Goal: Task Accomplishment & Management: Manage account settings

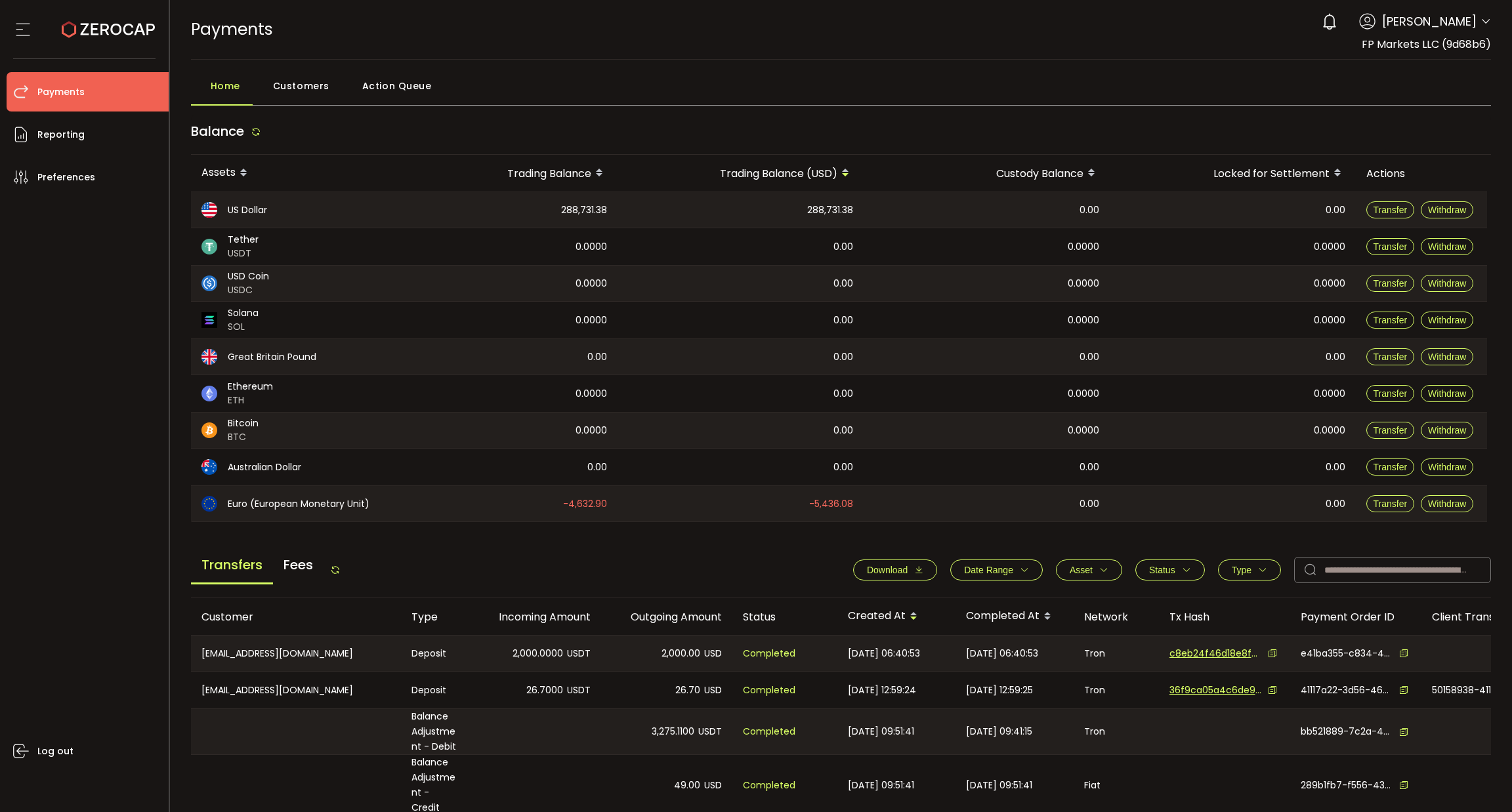
scroll to position [197, 0]
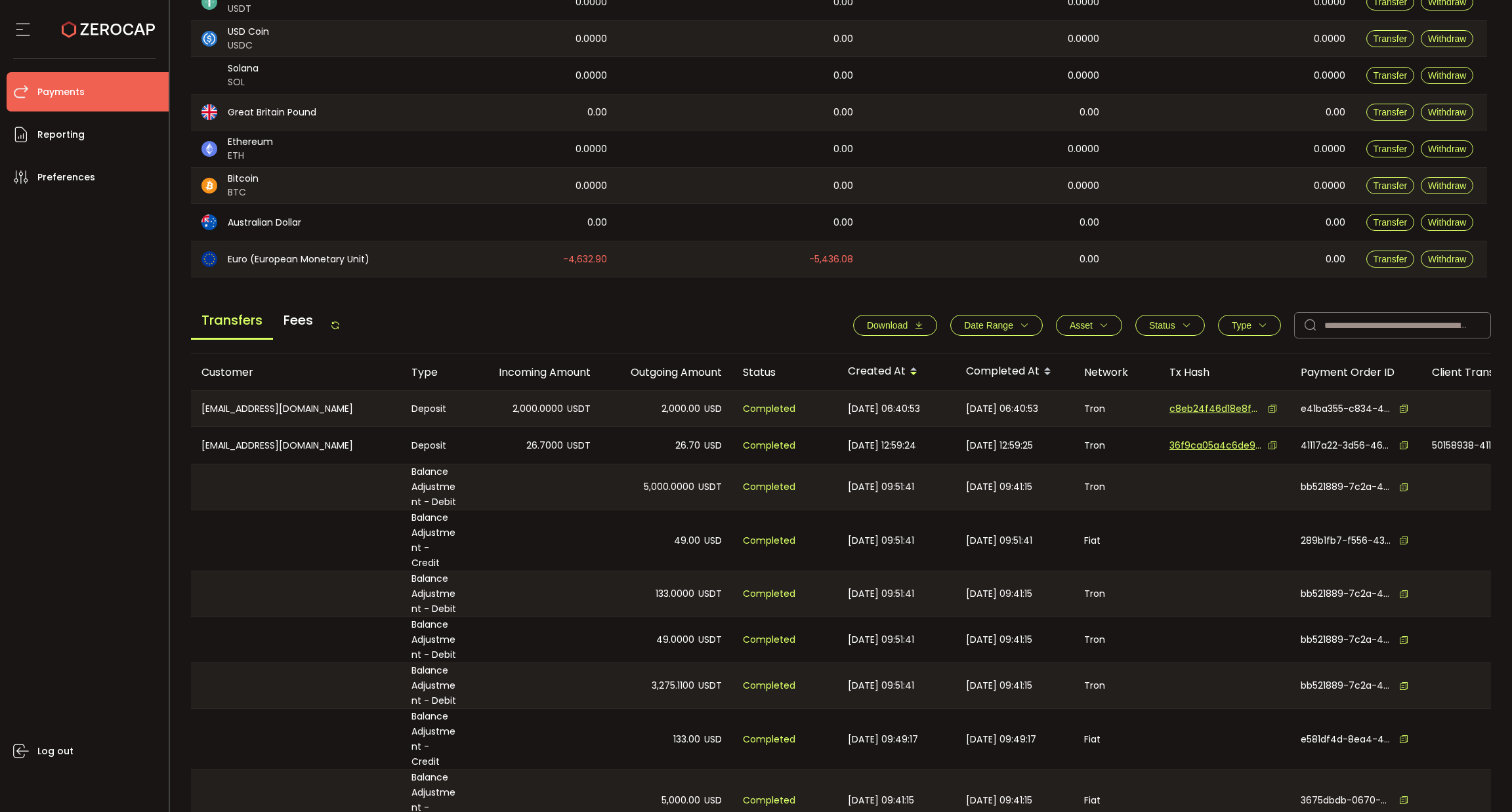
scroll to position [295, 0]
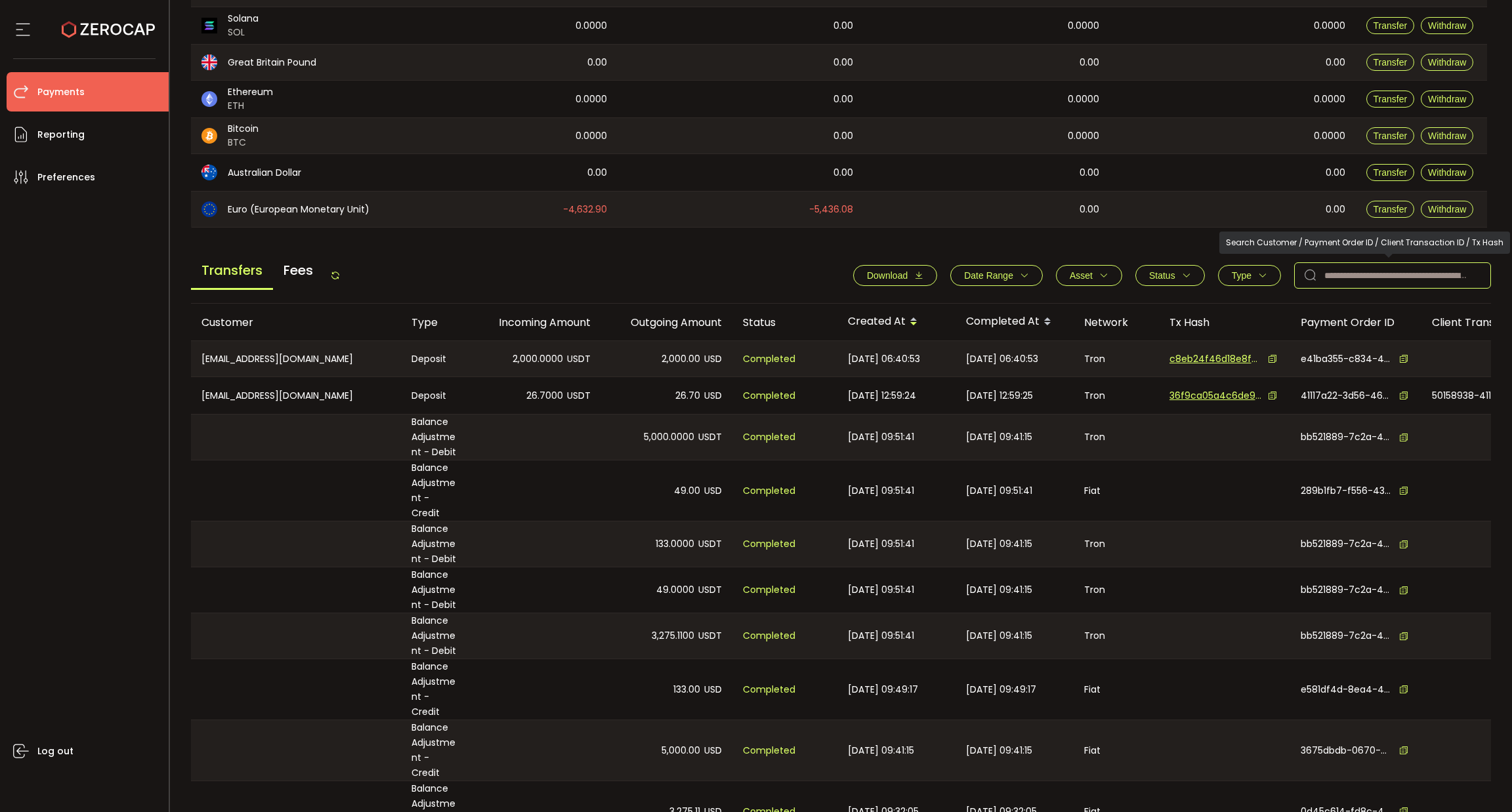
click at [1380, 277] on input "text" at bounding box center [1392, 276] width 197 height 27
paste input "**********"
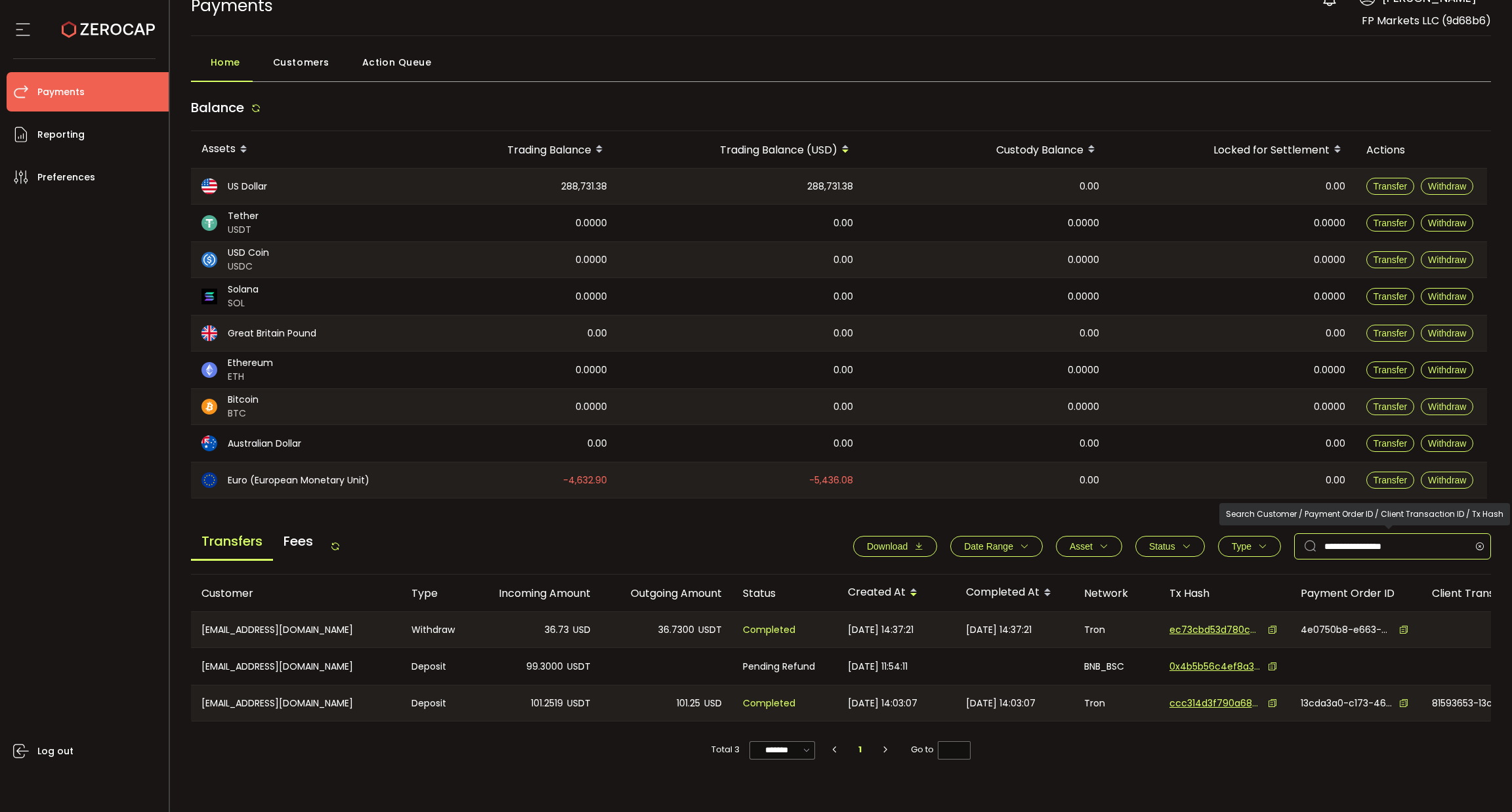
scroll to position [24, 0]
click at [1354, 548] on input "**********" at bounding box center [1392, 546] width 197 height 27
paste input "text"
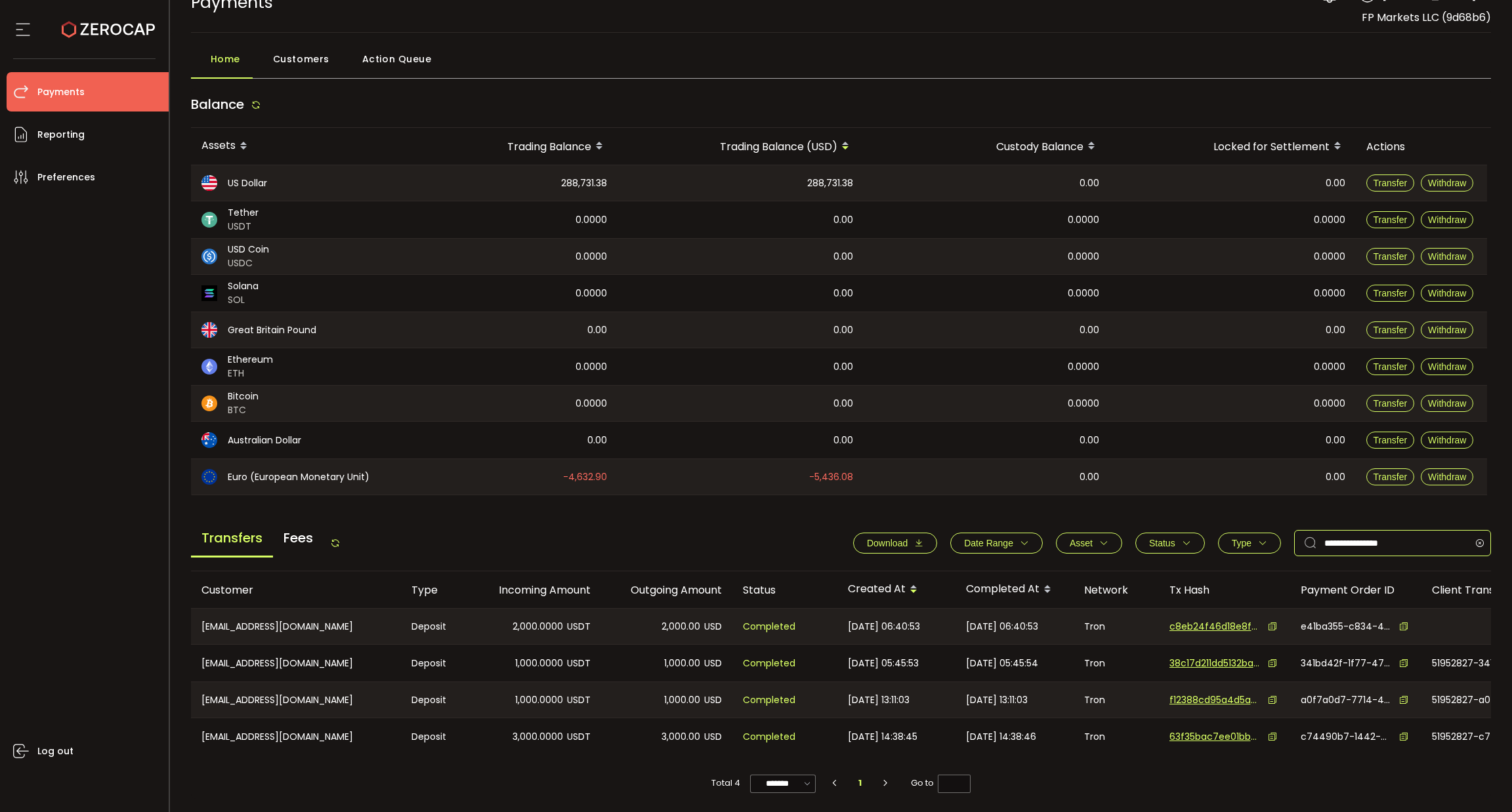
scroll to position [30, 0]
type input "**********"
click at [1230, 620] on span "c8eb24f46d18e8f228316891cf71bee1ff83136b7a12ff151c18fb3d36aef491" at bounding box center [1215, 626] width 92 height 13
drag, startPoint x: 265, startPoint y: 623, endPoint x: 275, endPoint y: 612, distance: 14.9
click at [273, 620] on div "CN-839683261@qq.com" at bounding box center [296, 626] width 210 height 35
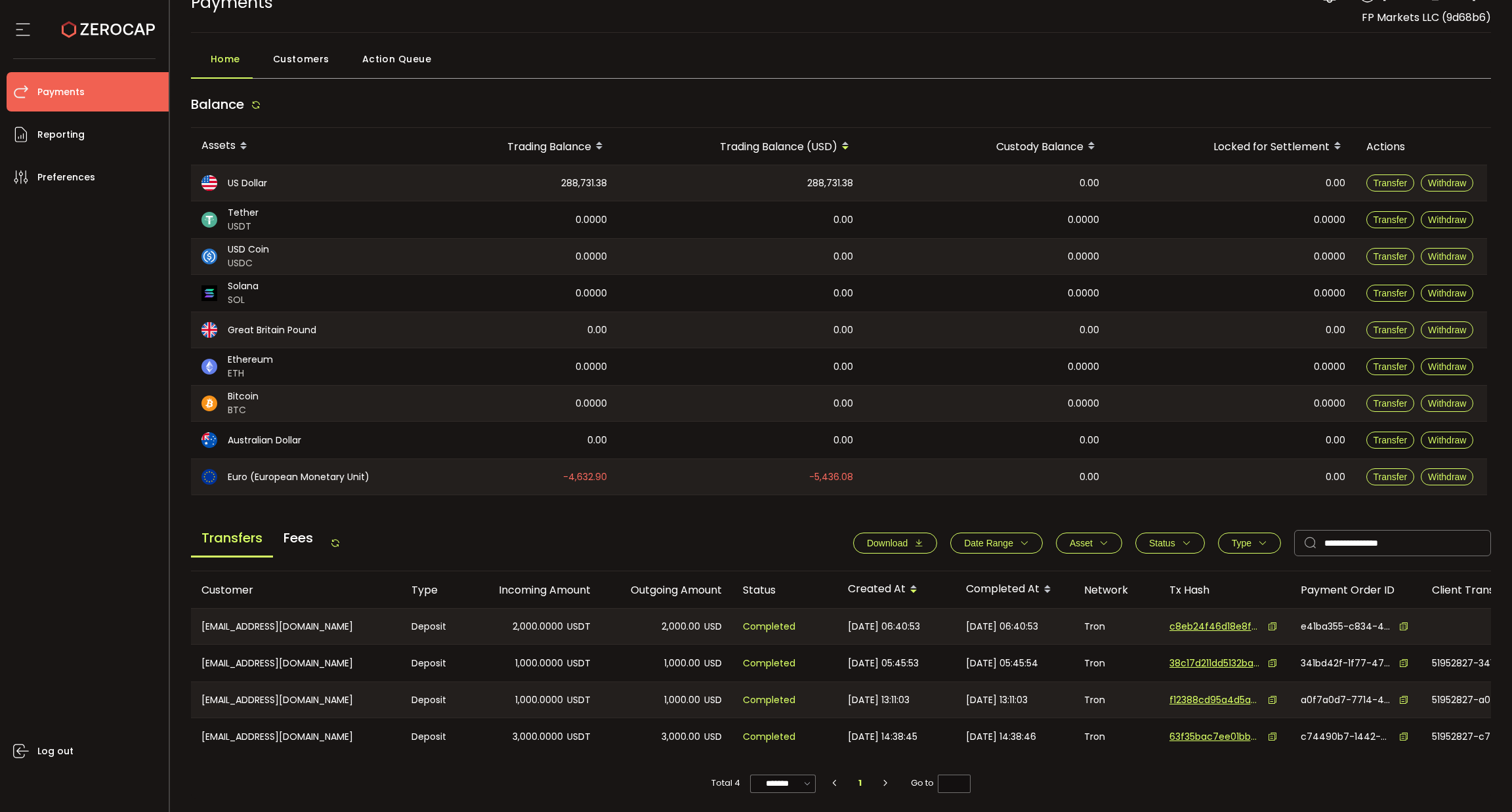
click at [143, 517] on div "Log out" at bounding box center [88, 500] width 162 height 605
click at [1317, 622] on span "e41ba355-c834-43ab-9cda-188e081d05ee" at bounding box center [1346, 626] width 92 height 13
click at [1462, 618] on div at bounding box center [1497, 626] width 151 height 35
click at [1404, 623] on icon at bounding box center [1404, 627] width 10 height 10
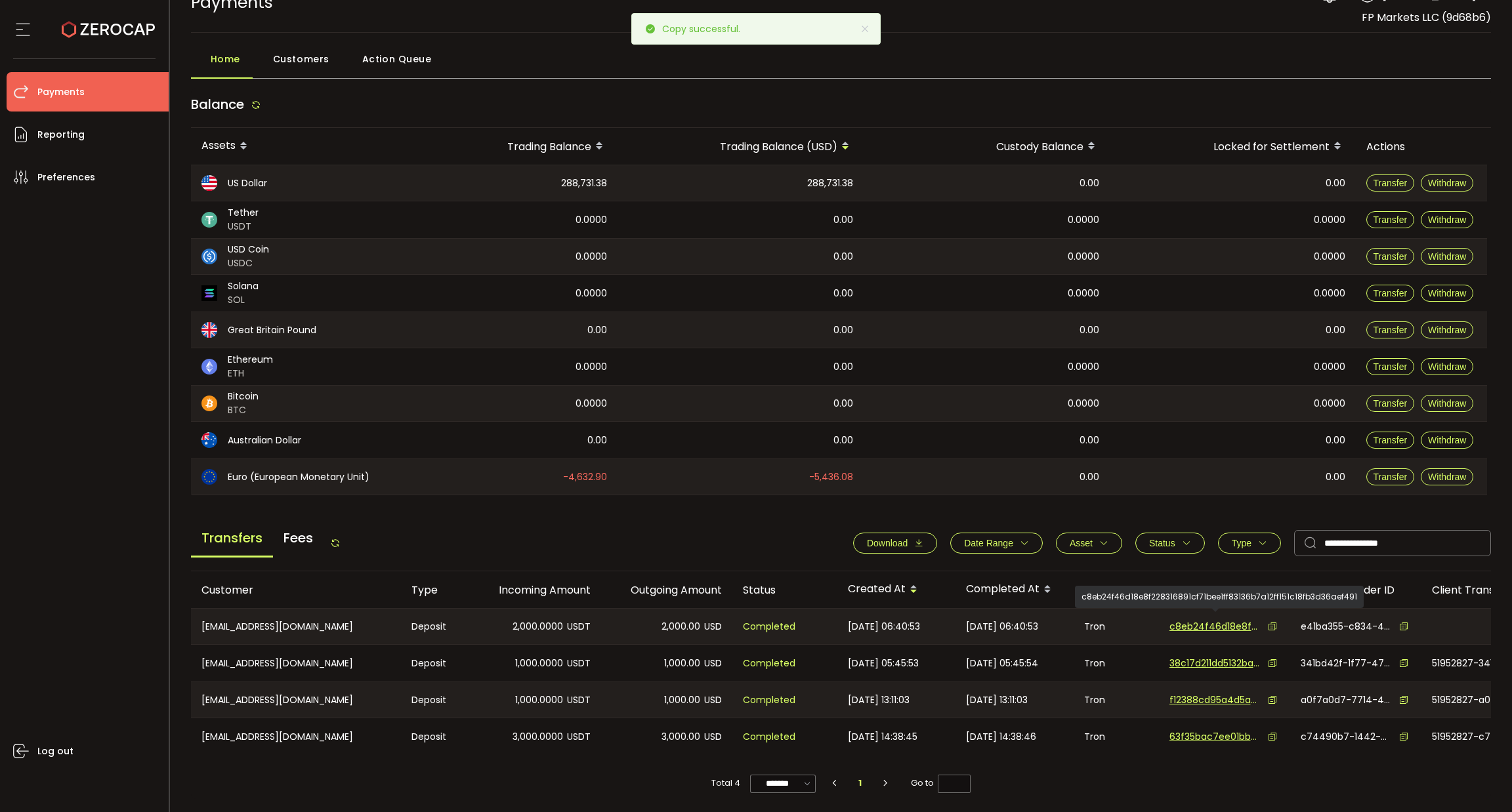
click at [1218, 614] on div "c8eb24f46d18e8f228316891cf71bee1ff83136b7a12ff151c18fb3d36aef491" at bounding box center [1224, 626] width 131 height 35
click at [1218, 620] on span "c8eb24f46d18e8f228316891cf71bee1ff83136b7a12ff151c18fb3d36aef491" at bounding box center [1215, 626] width 92 height 13
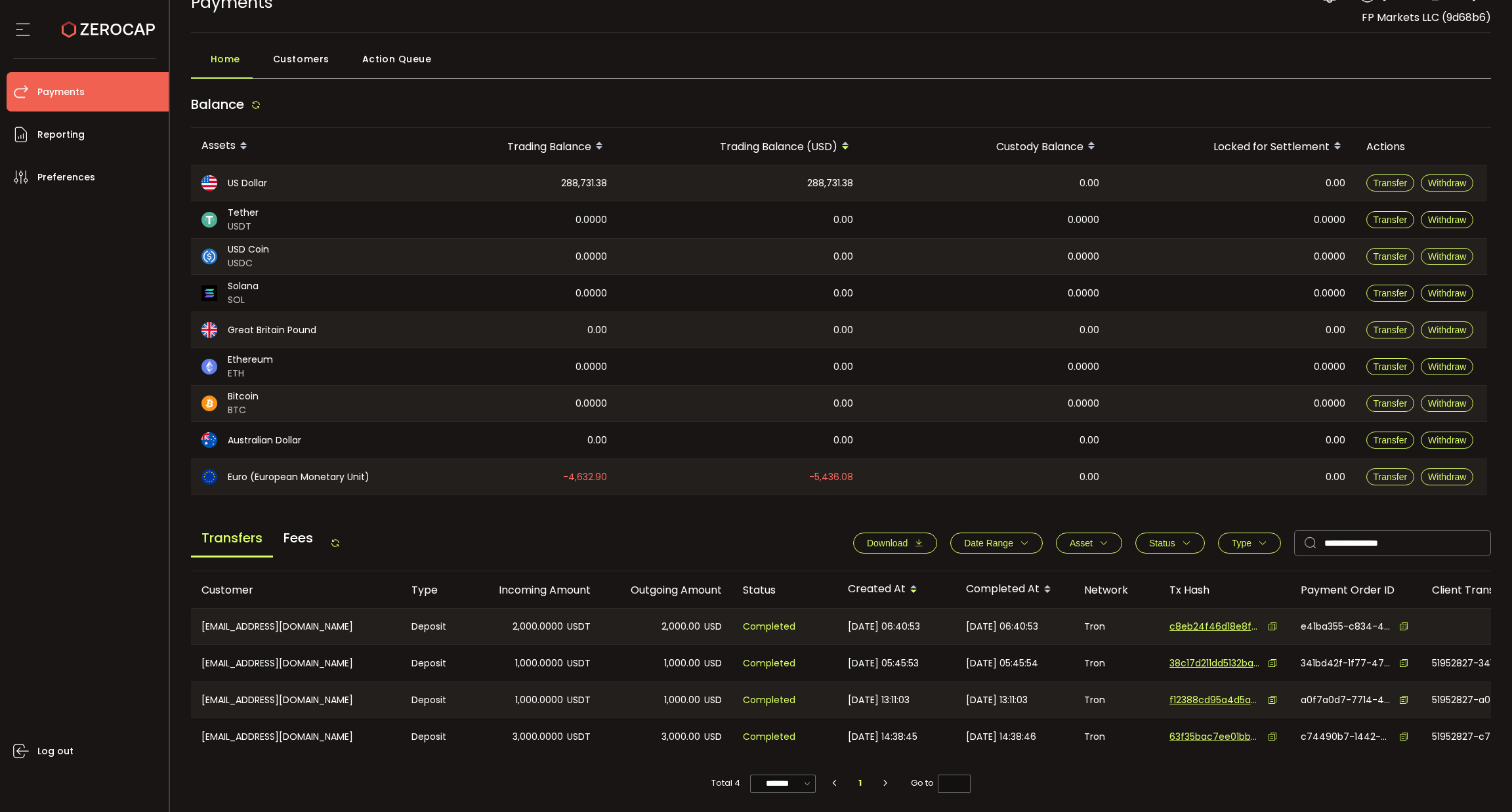
click at [1402, 662] on icon at bounding box center [1404, 663] width 10 height 10
click at [1403, 632] on div "e41ba355-c834-43ab-9cda-188e081d05ee" at bounding box center [1356, 626] width 131 height 35
click at [1403, 623] on icon at bounding box center [1404, 627] width 10 height 10
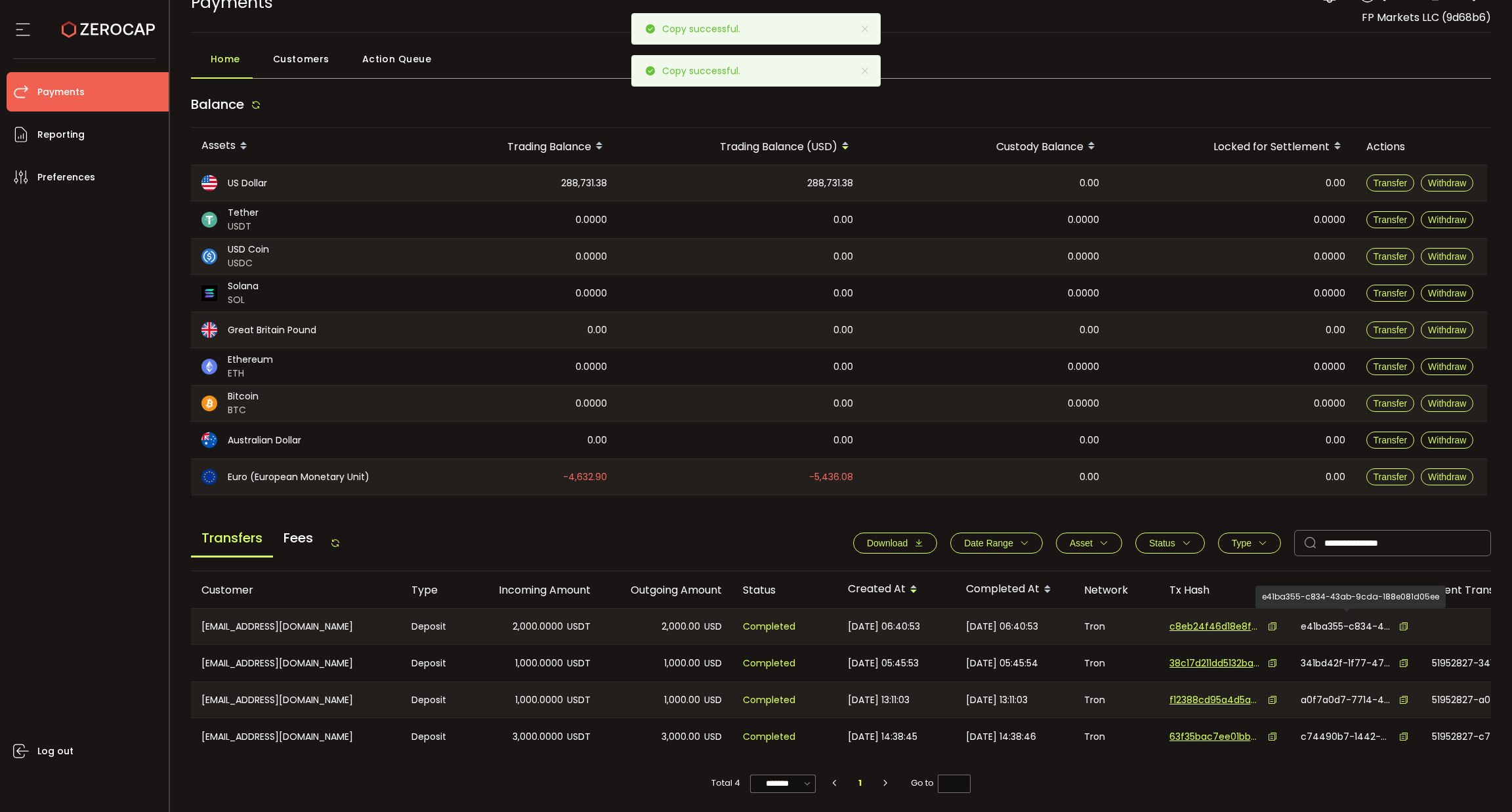
click at [1360, 623] on span "e41ba355-c834-43ab-9cda-188e081d05ee" at bounding box center [1346, 626] width 92 height 13
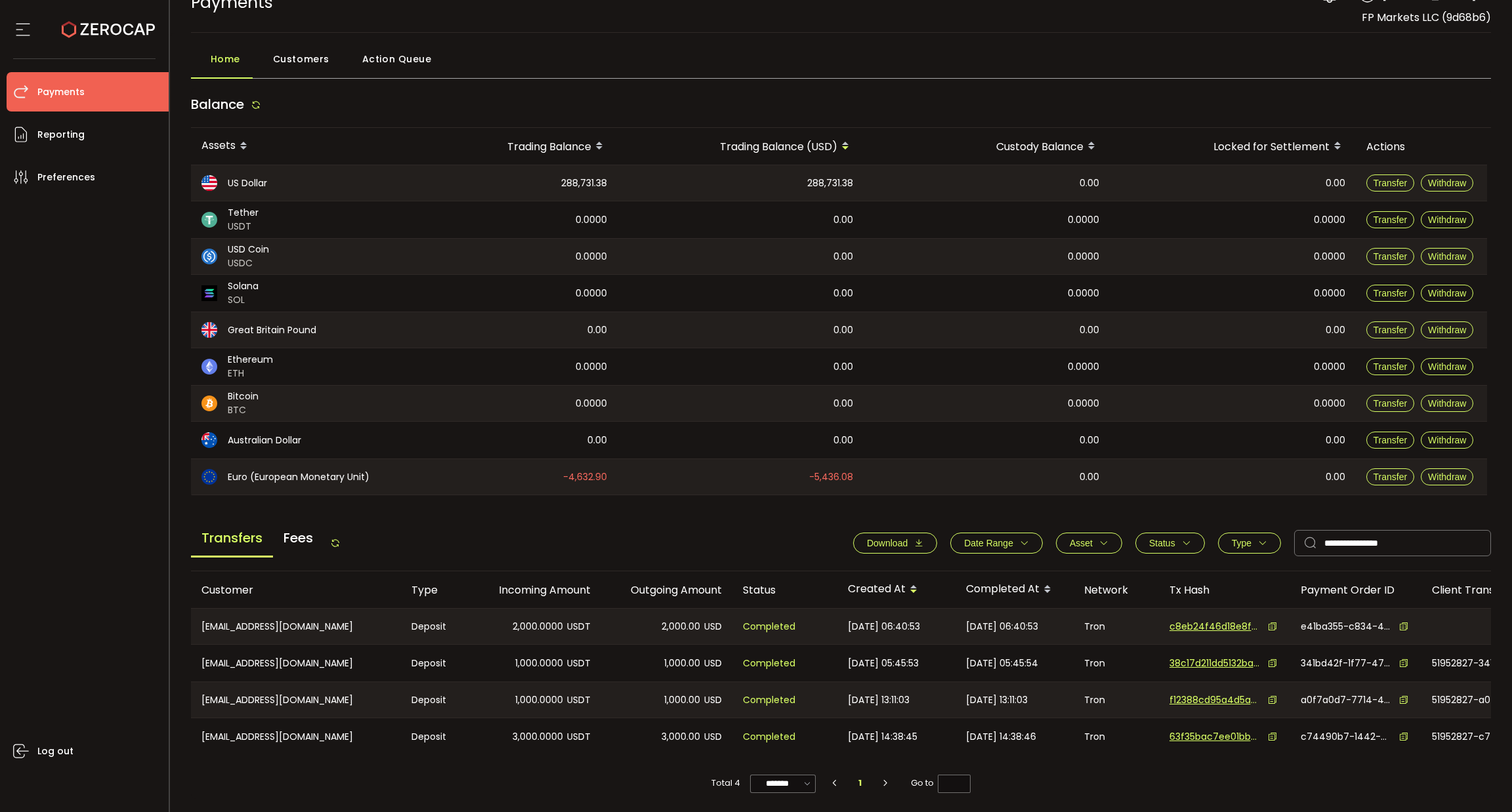
click at [1432, 633] on div at bounding box center [1497, 626] width 151 height 35
click at [681, 620] on span "2,000.00" at bounding box center [681, 627] width 39 height 15
copy span "2,000.00"
click at [1396, 623] on div "e41ba355-c834-43ab-9cda-188e081d05ee" at bounding box center [1356, 626] width 110 height 13
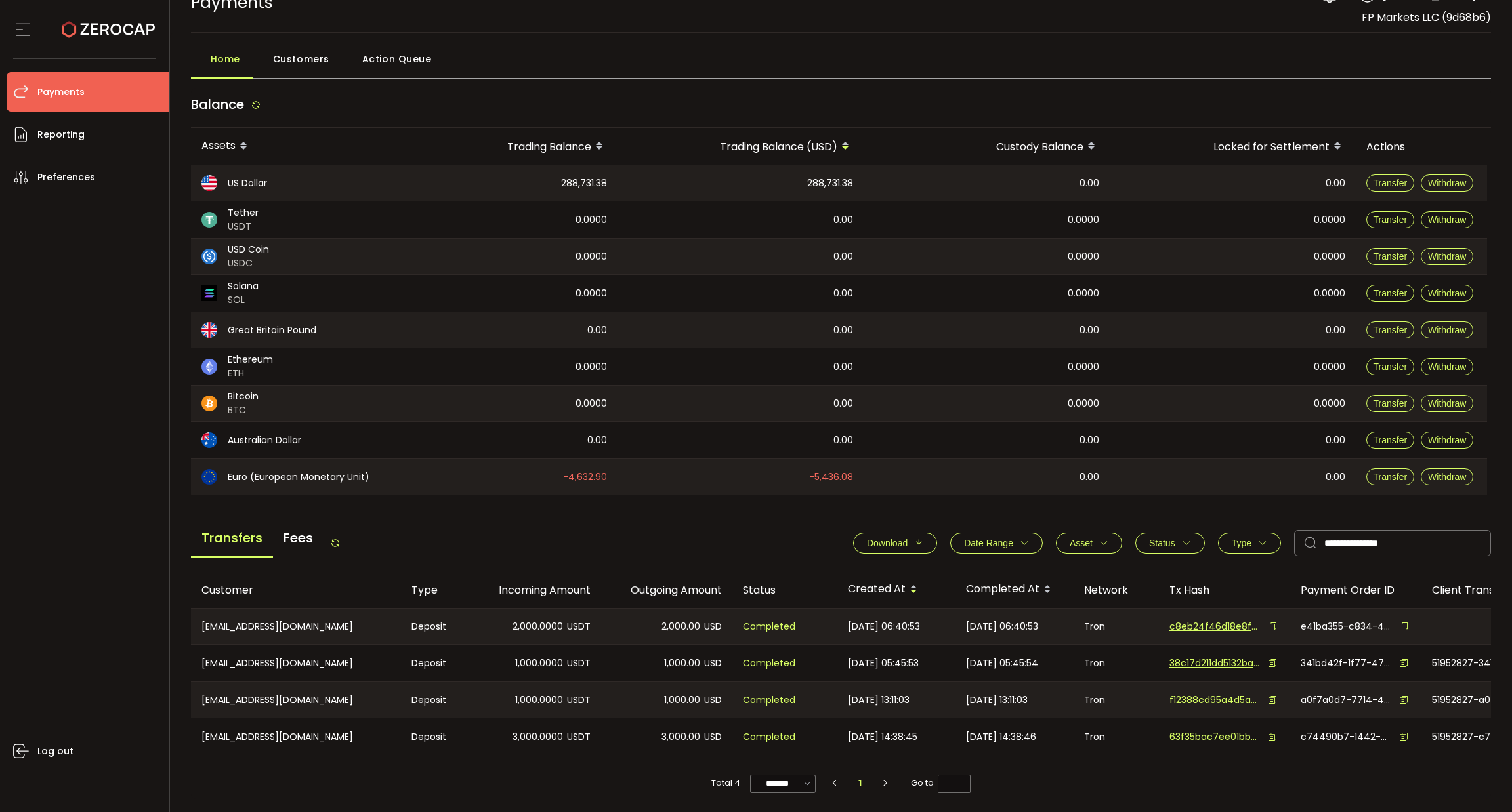
click at [1408, 623] on div "e41ba355-c834-43ab-9cda-188e081d05ee" at bounding box center [1356, 626] width 110 height 13
click at [1404, 623] on icon at bounding box center [1404, 627] width 10 height 10
